Goal: Information Seeking & Learning: Learn about a topic

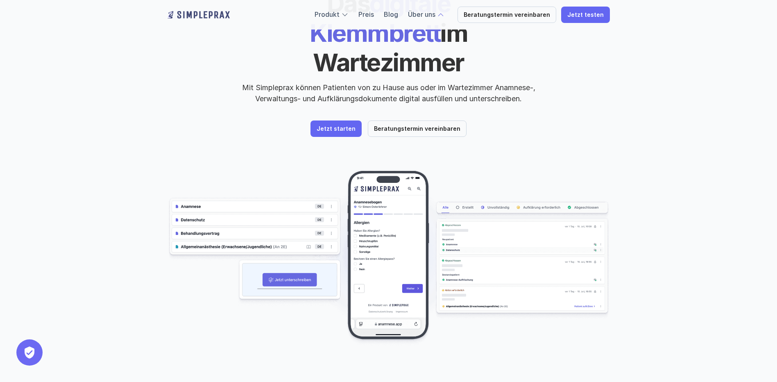
scroll to position [123, 0]
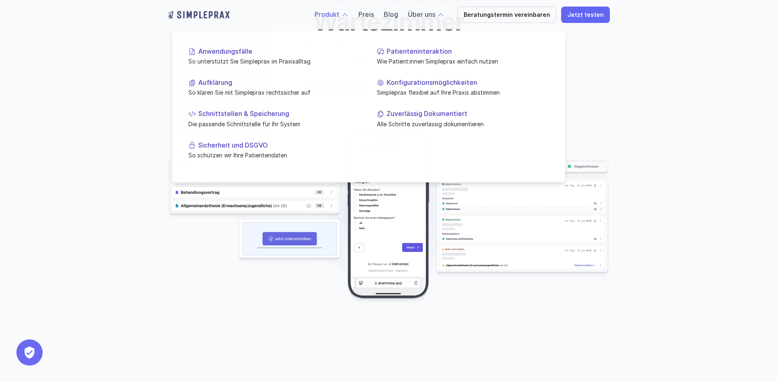
click at [340, 13] on link "Produkt" at bounding box center [327, 14] width 25 height 8
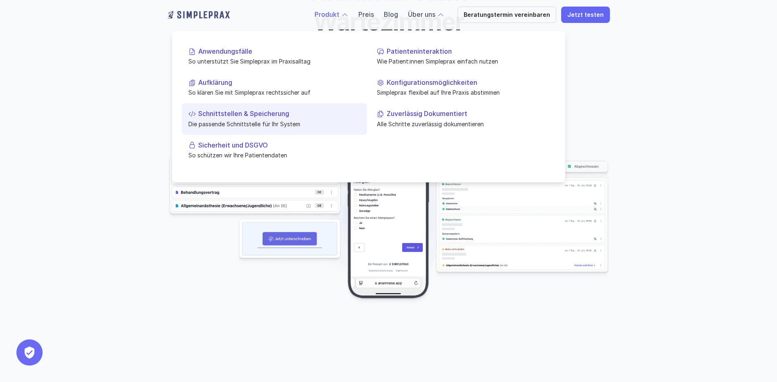
click at [242, 117] on p "Schnittstellen & Speicherung" at bounding box center [279, 114] width 162 height 8
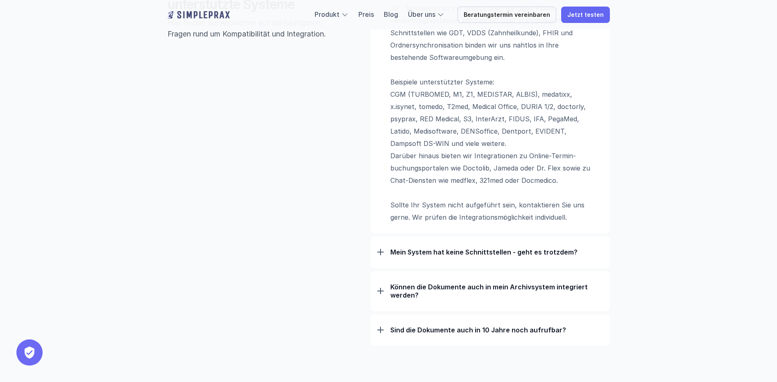
scroll to position [696, 0]
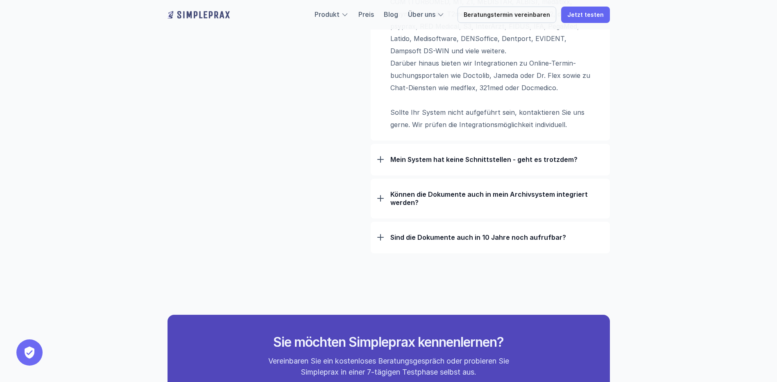
click at [458, 160] on p "Mein System hat keine Schnittstellen - geht es trotzdem?" at bounding box center [496, 159] width 213 height 8
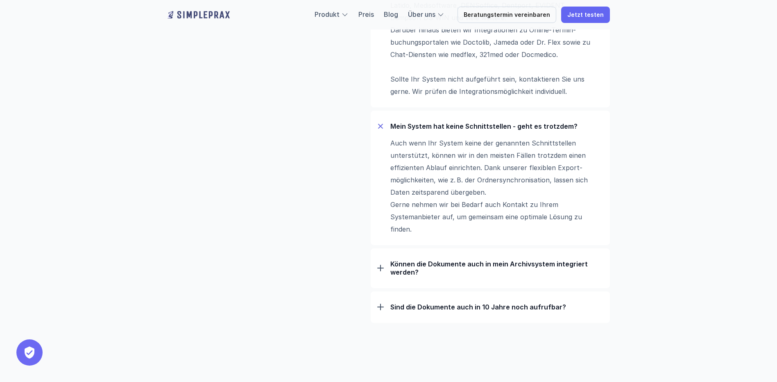
scroll to position [778, 0]
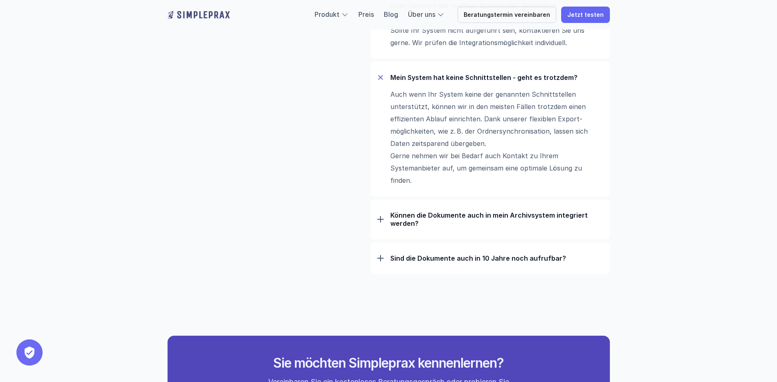
click at [498, 215] on p "Können die Dokumente auch in mein Archivsystem integriert werden?" at bounding box center [496, 219] width 213 height 16
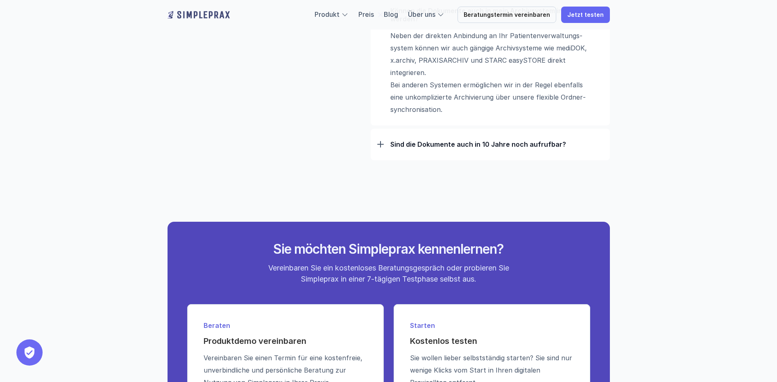
scroll to position [983, 0]
click at [467, 143] on p "Sind die Dokumente auch in 10 Jahre noch aufrufbar?" at bounding box center [496, 144] width 213 height 8
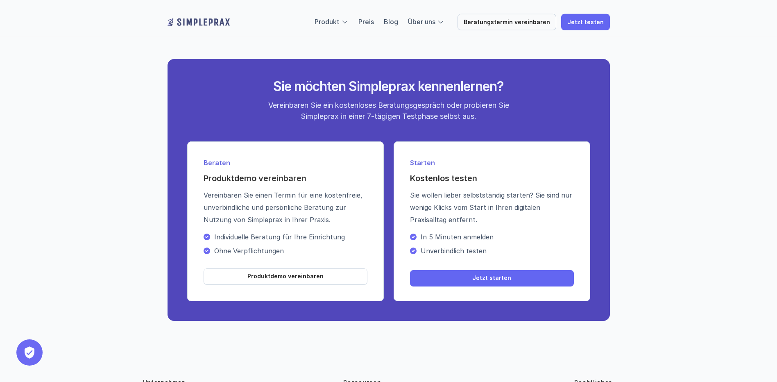
scroll to position [1292, 0]
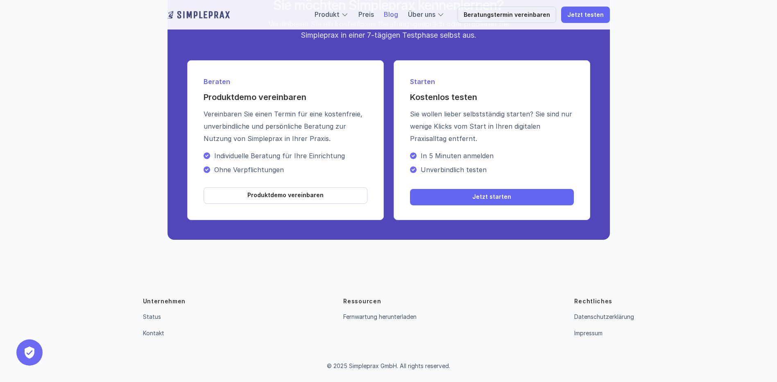
click at [398, 14] on link "Blog" at bounding box center [391, 14] width 14 height 8
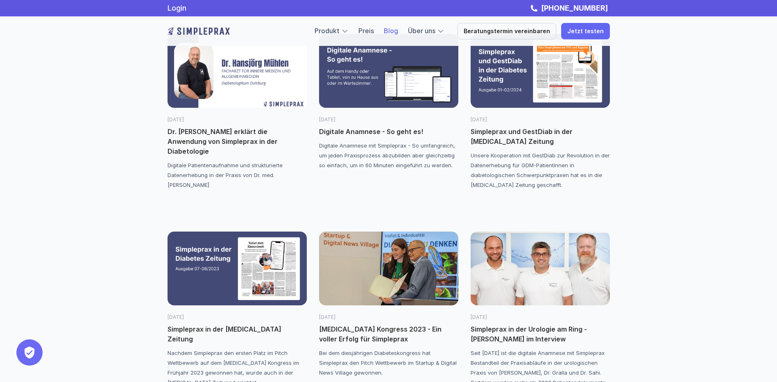
scroll to position [1213, 0]
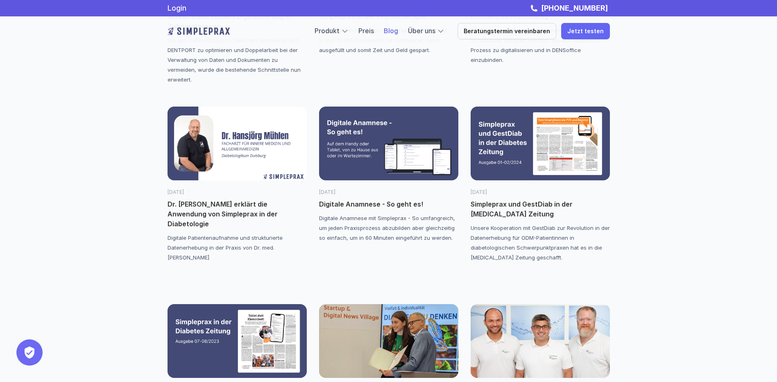
click at [426, 155] on img at bounding box center [388, 144] width 139 height 74
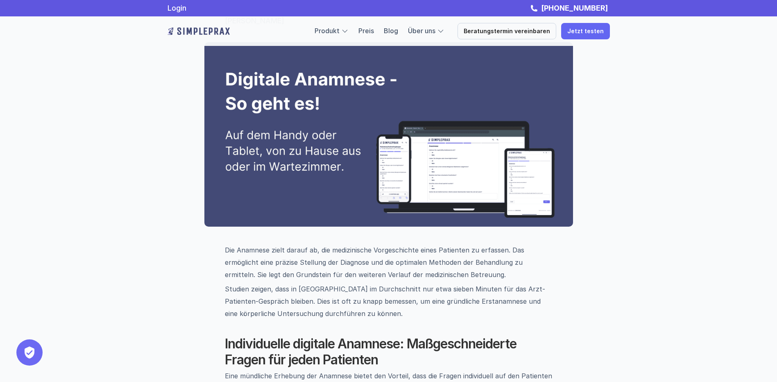
scroll to position [82, 0]
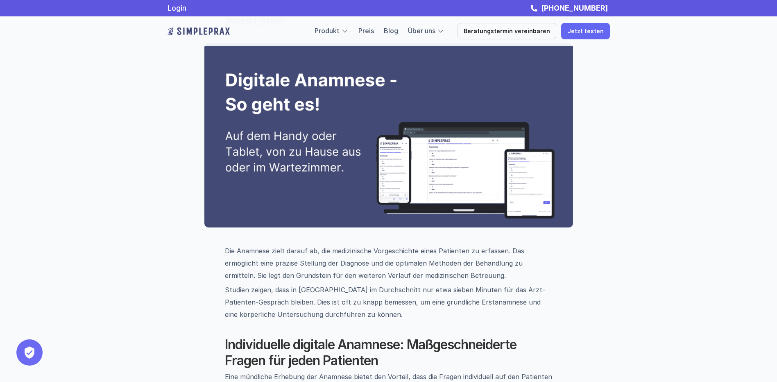
click at [406, 158] on img at bounding box center [388, 135] width 369 height 184
click at [390, 31] on div "Produkt Preis Blog Über uns" at bounding box center [380, 31] width 130 height 11
click at [395, 31] on link "Blog" at bounding box center [391, 31] width 14 height 8
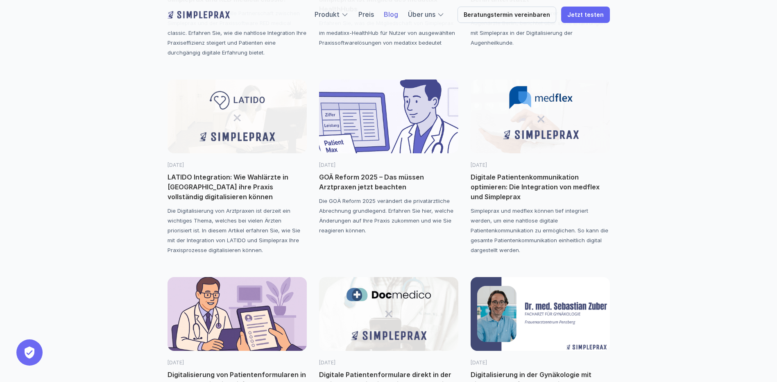
scroll to position [451, 0]
